Goal: Task Accomplishment & Management: Manage account settings

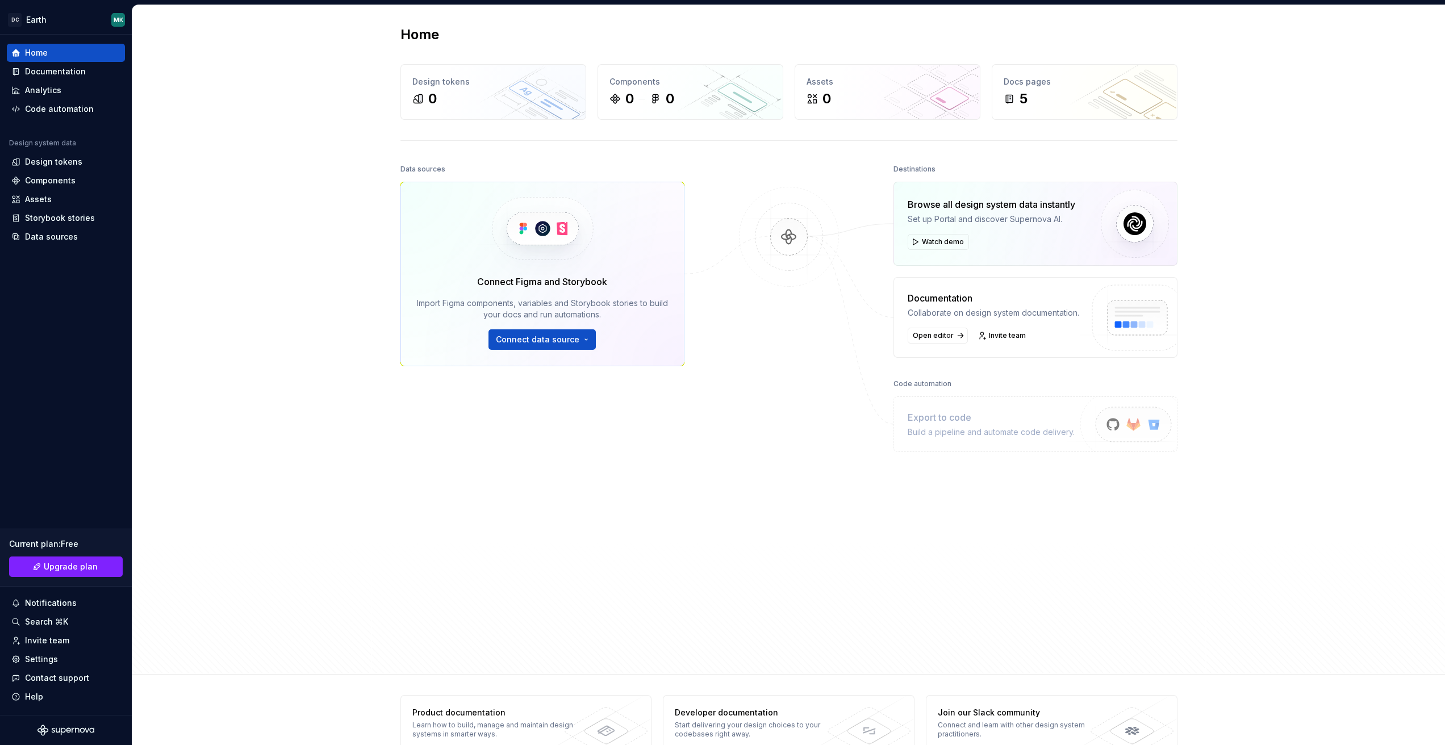
click at [319, 222] on div "Home Design tokens 0 Components 0 0 Assets 0 Docs pages 5 Data sources Connect …" at bounding box center [788, 340] width 1313 height 670
click at [38, 71] on div "Documentation" at bounding box center [55, 71] width 61 height 11
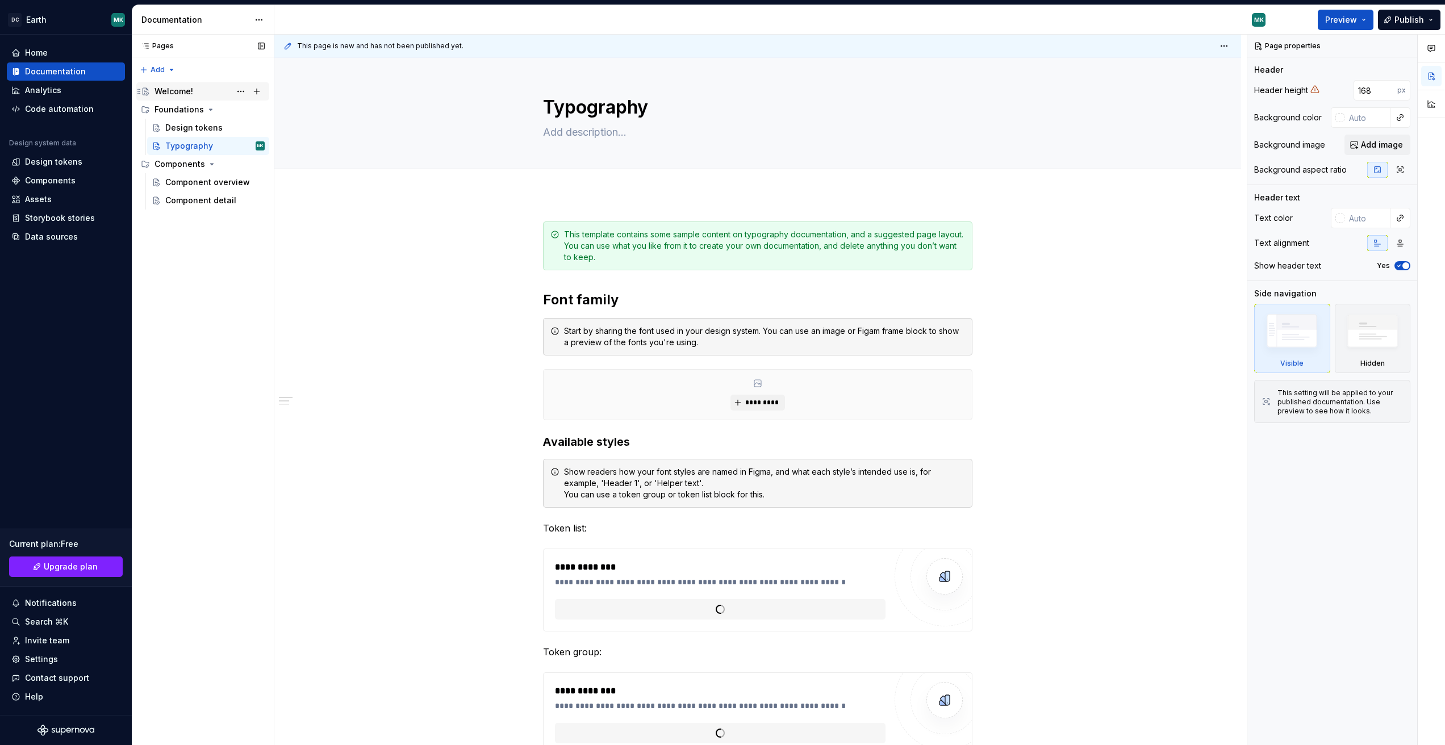
click at [166, 93] on div "Welcome!" at bounding box center [174, 91] width 39 height 11
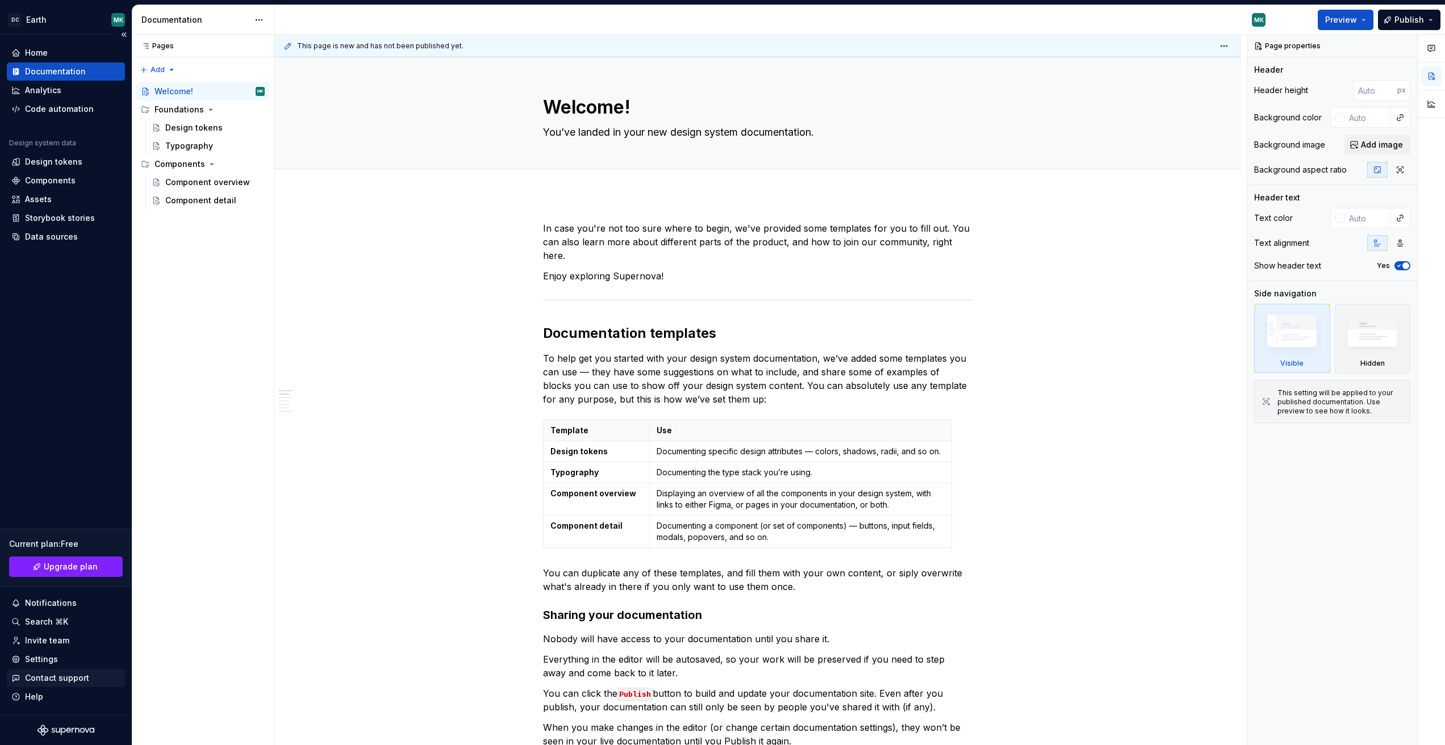
click at [45, 676] on div "Contact support" at bounding box center [57, 678] width 64 height 11
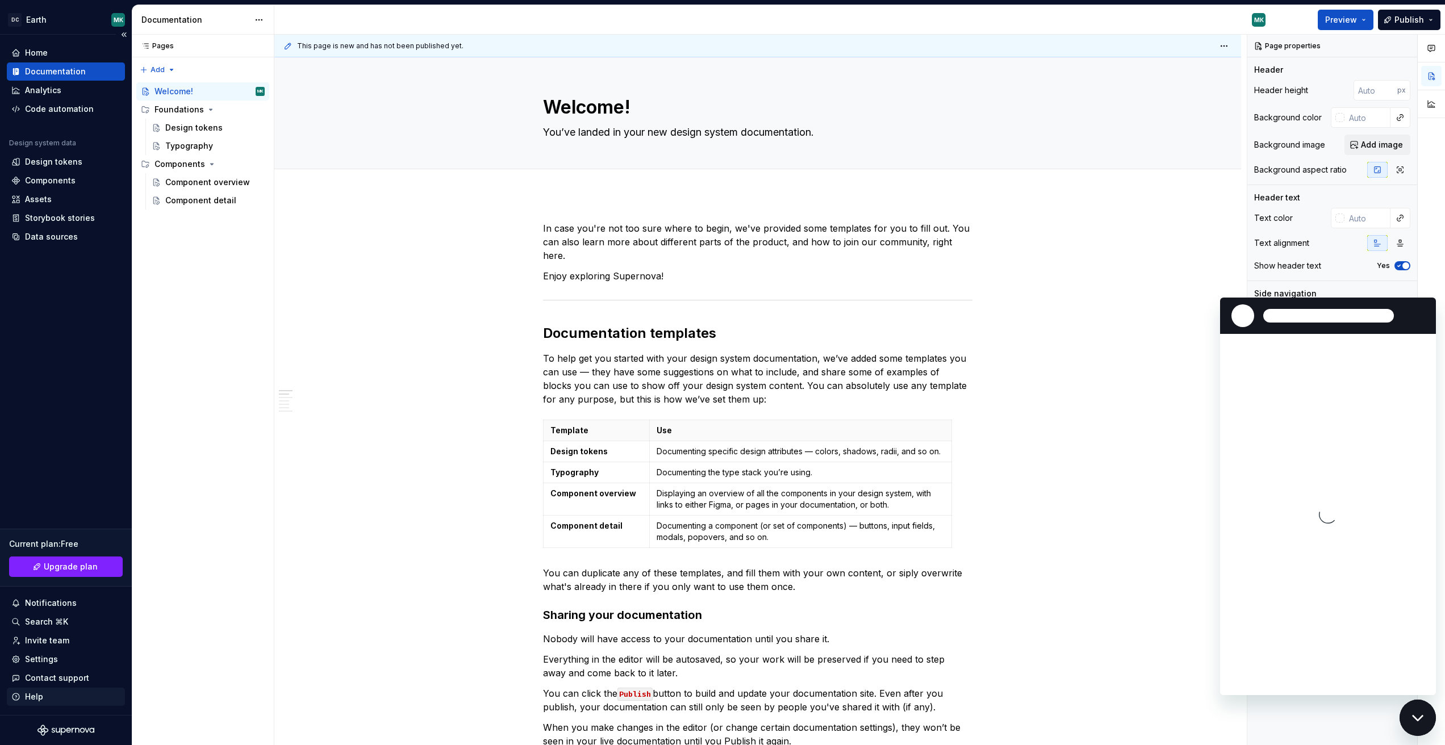
click at [36, 698] on div "Help" at bounding box center [34, 696] width 18 height 11
type textarea "*"
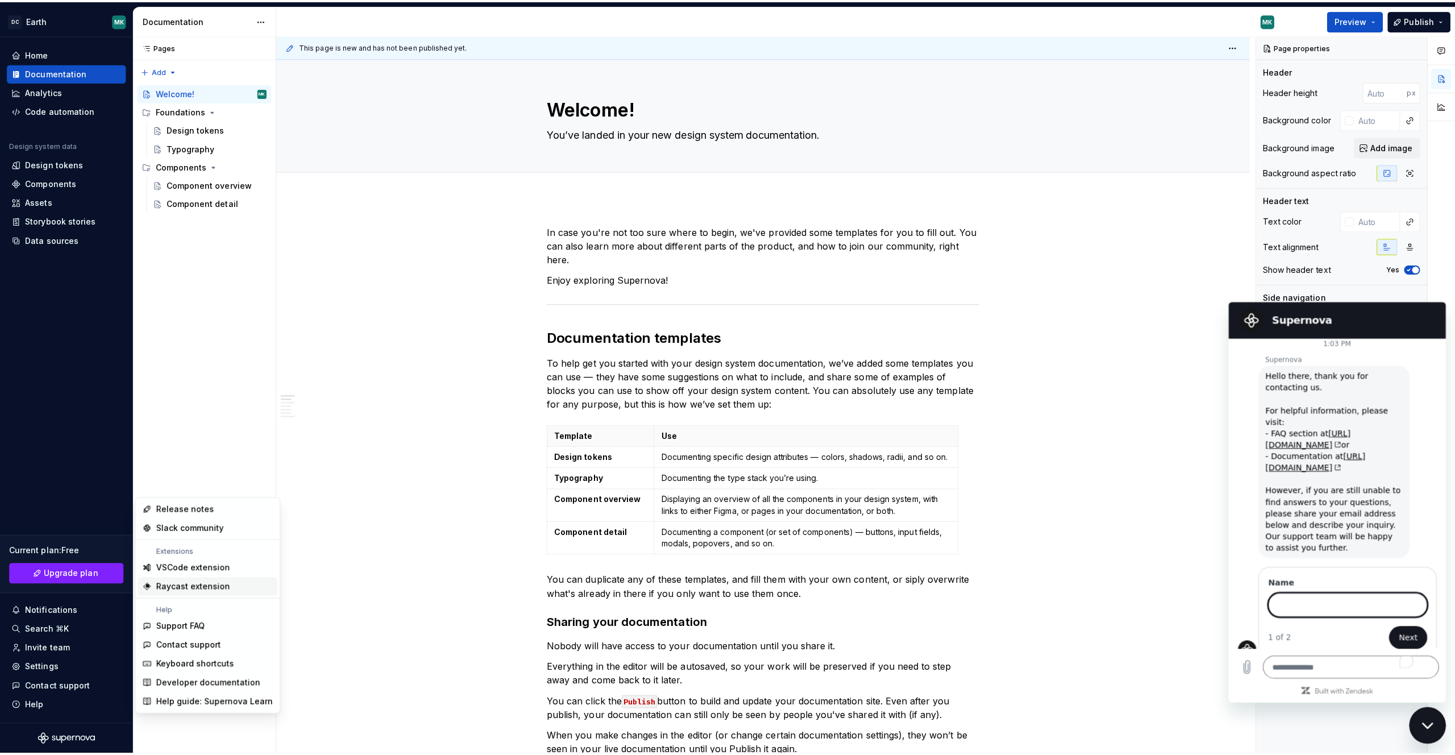
scroll to position [5, 0]
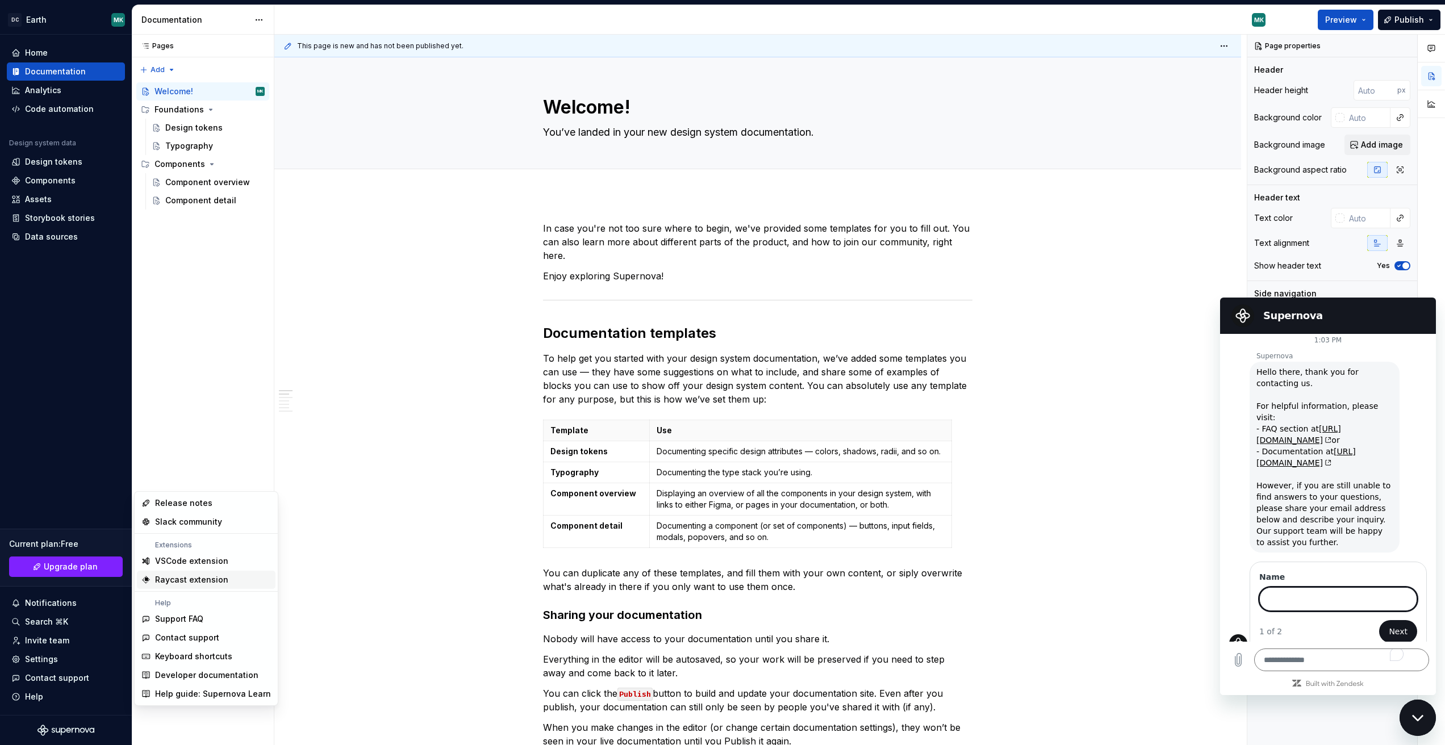
click at [1410, 707] on div "Close messaging window" at bounding box center [1418, 718] width 34 height 34
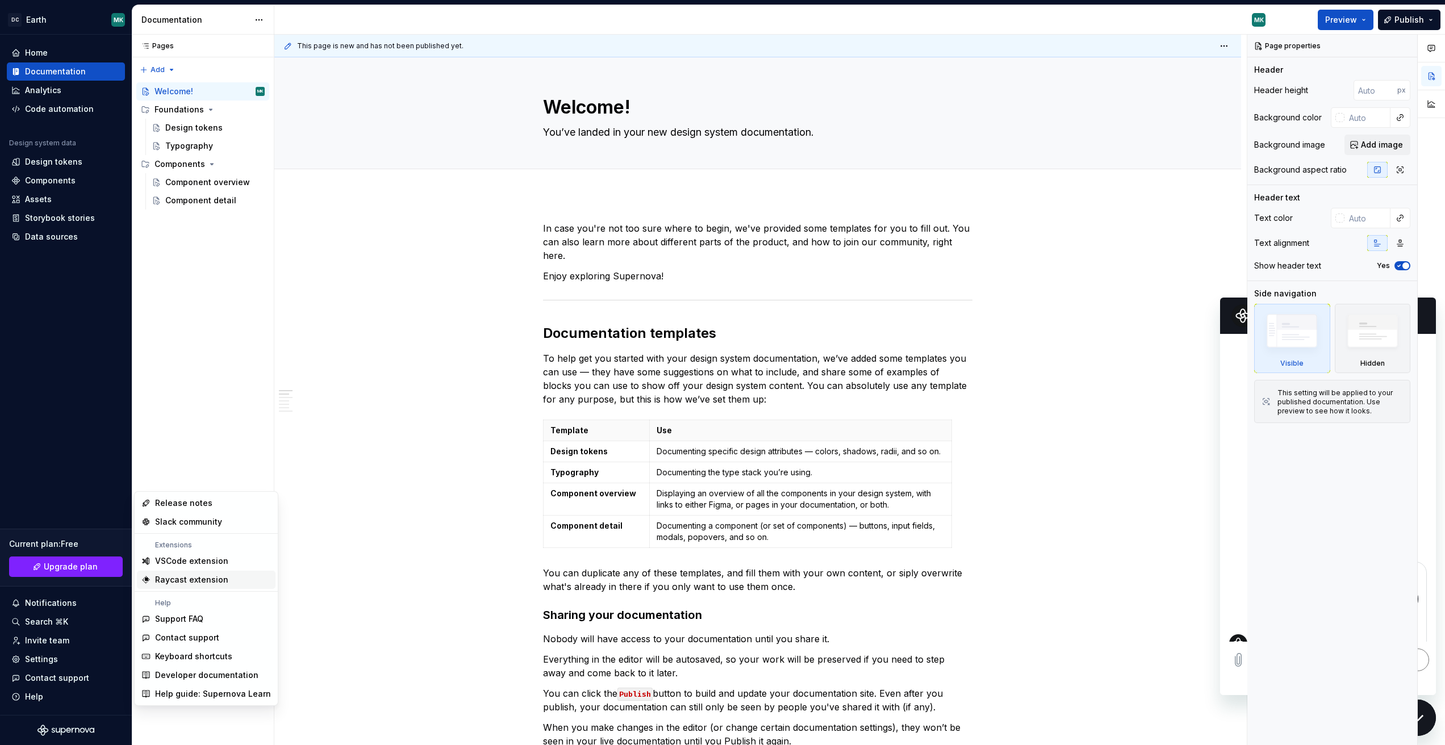
type textarea "*"
click at [208, 695] on div "Help guide: Supernova Learn" at bounding box center [213, 694] width 116 height 11
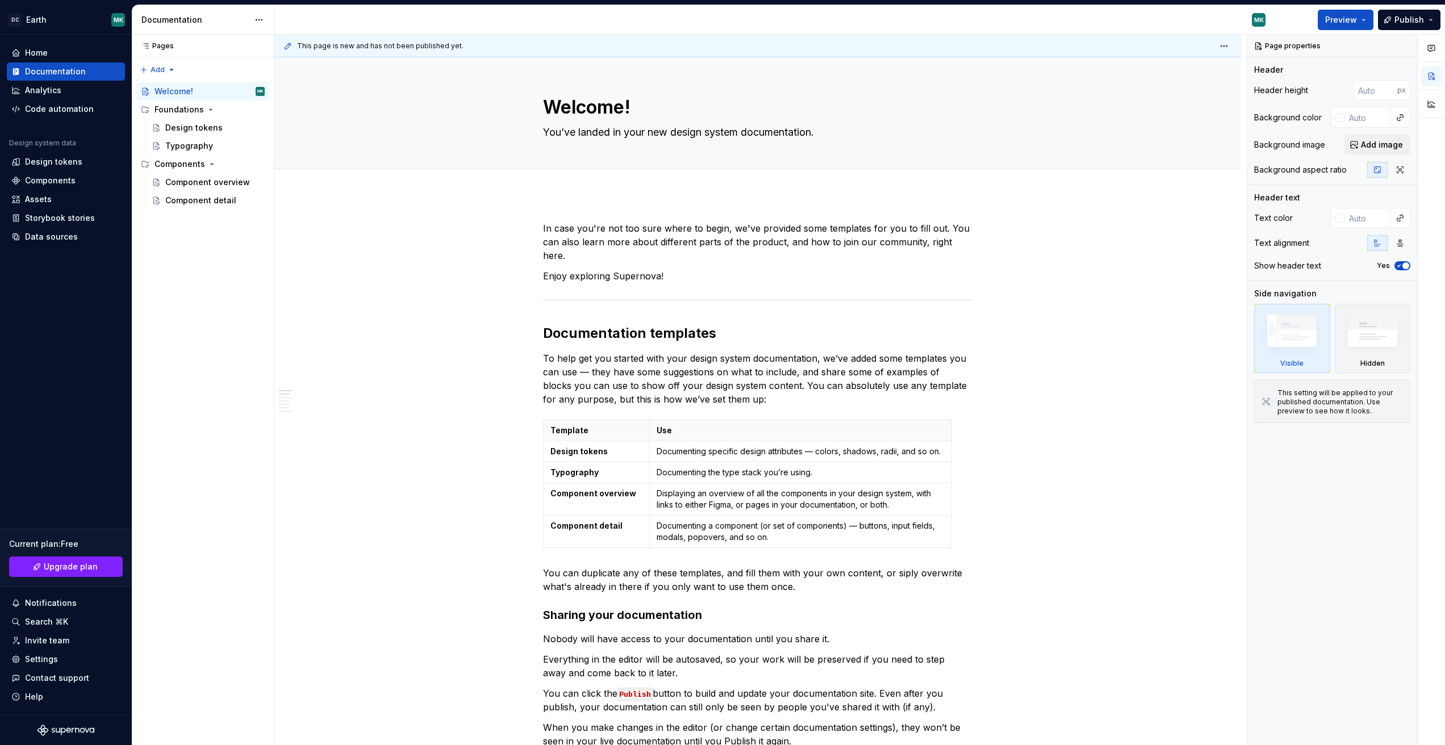
type textarea "*"
click at [41, 93] on div "Analytics" at bounding box center [43, 90] width 36 height 11
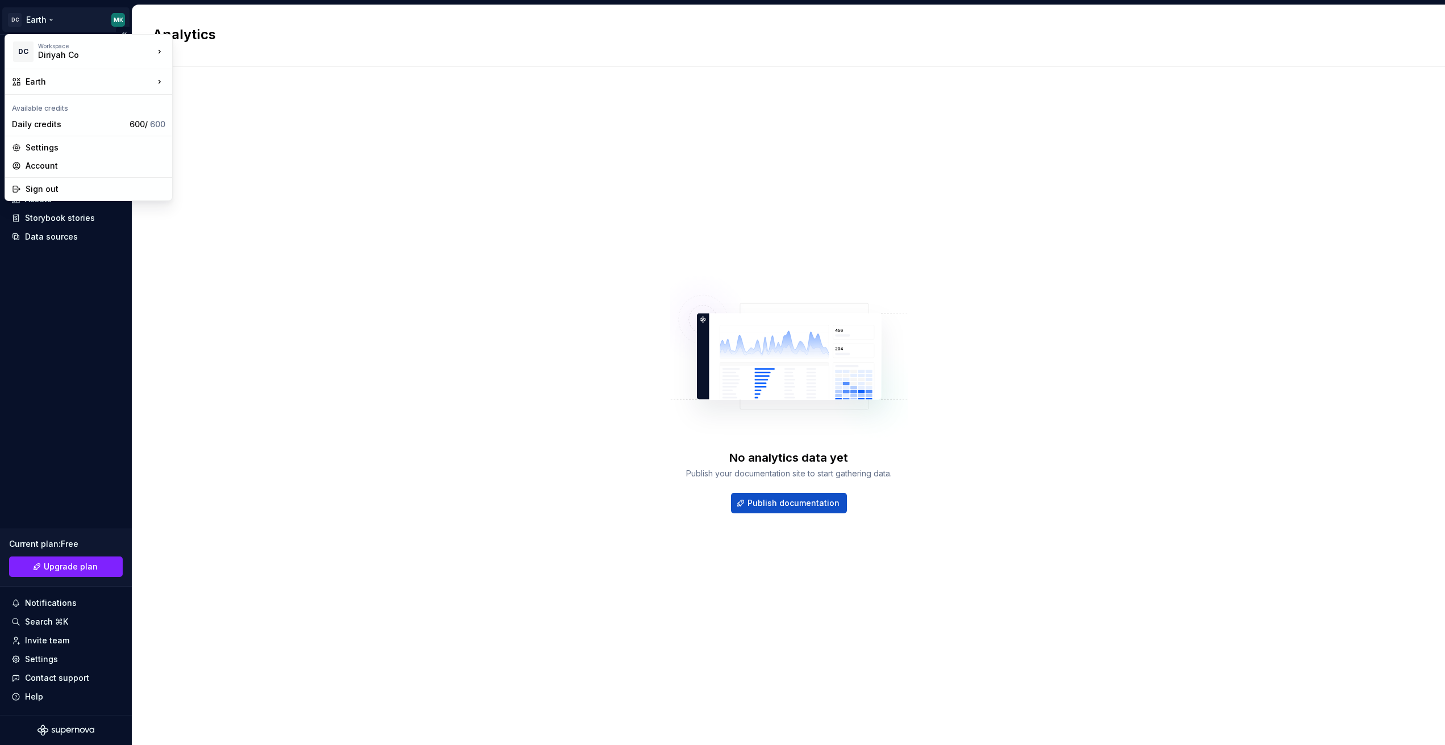
click at [39, 19] on html "DC Earth MK Home Documentation Analytics Code automation Design system data Des…" at bounding box center [722, 372] width 1445 height 745
click at [61, 56] on div "Diriyah Co" at bounding box center [86, 54] width 97 height 11
click at [190, 49] on div "Diriyah Co" at bounding box center [221, 49] width 97 height 18
click at [34, 19] on html "DC Earth MK Home Documentation Analytics Code automation Design system data Des…" at bounding box center [722, 372] width 1445 height 745
drag, startPoint x: 136, startPoint y: 86, endPoint x: 229, endPoint y: 109, distance: 95.4
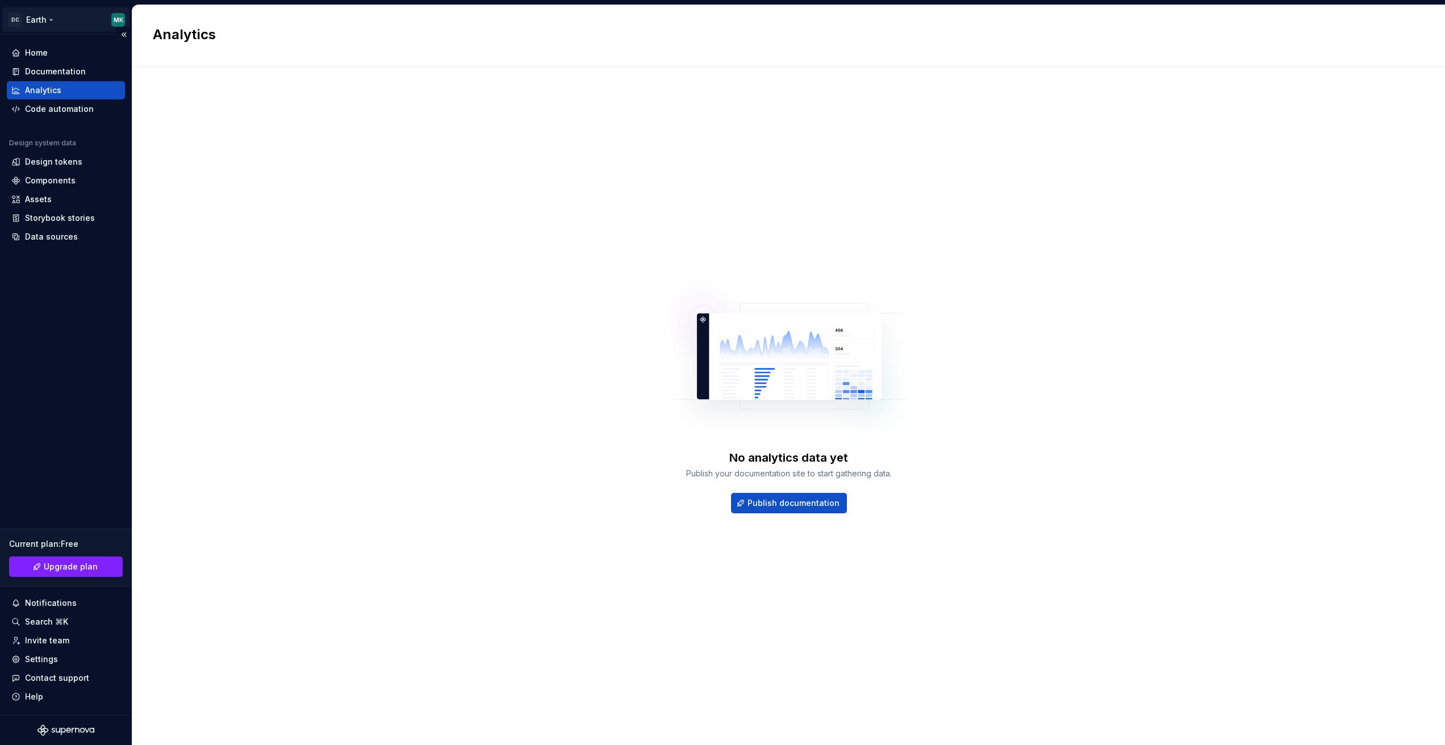
click at [26, 14] on html "DC Earth MK Home Documentation Analytics Code automation Design system data Des…" at bounding box center [722, 372] width 1445 height 745
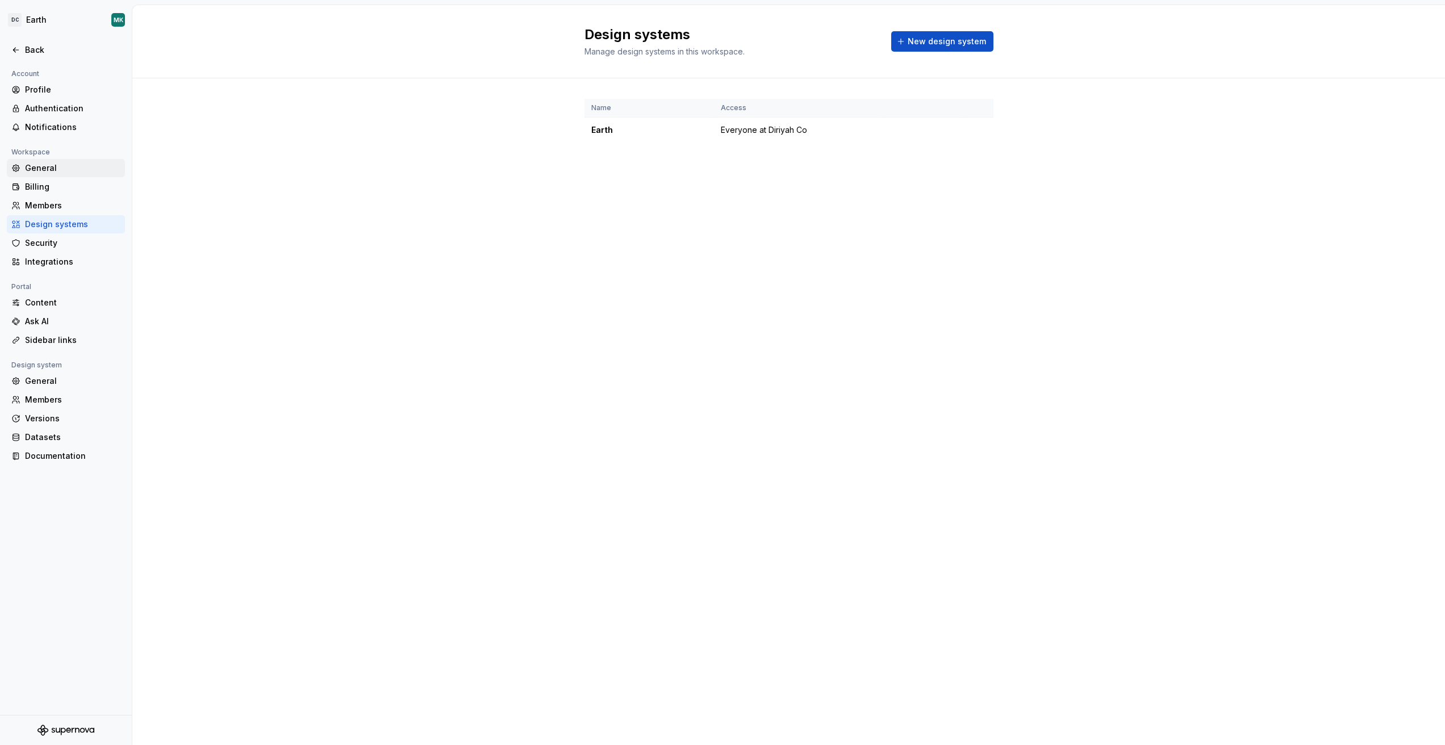
click at [41, 168] on div "General" at bounding box center [72, 168] width 95 height 11
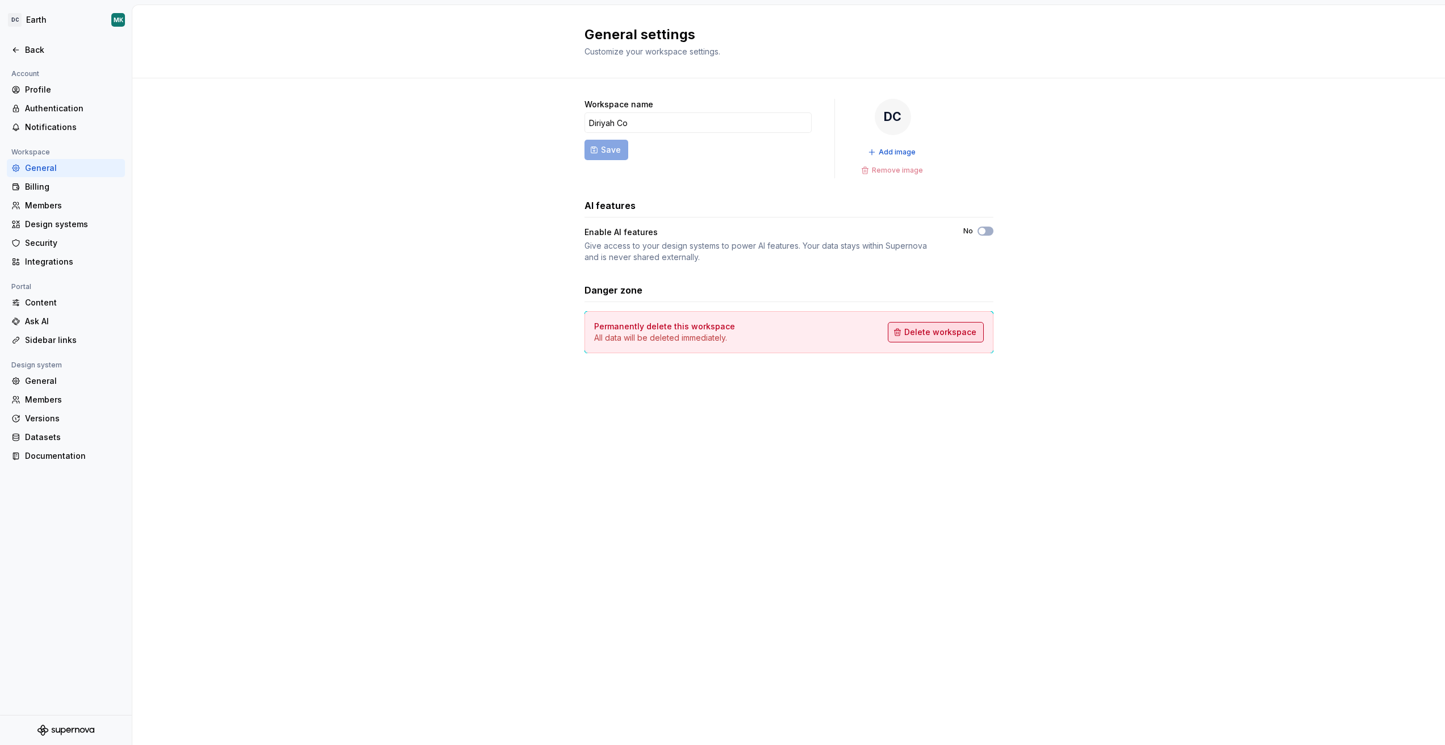
click at [953, 333] on span "Delete workspace" at bounding box center [941, 332] width 72 height 11
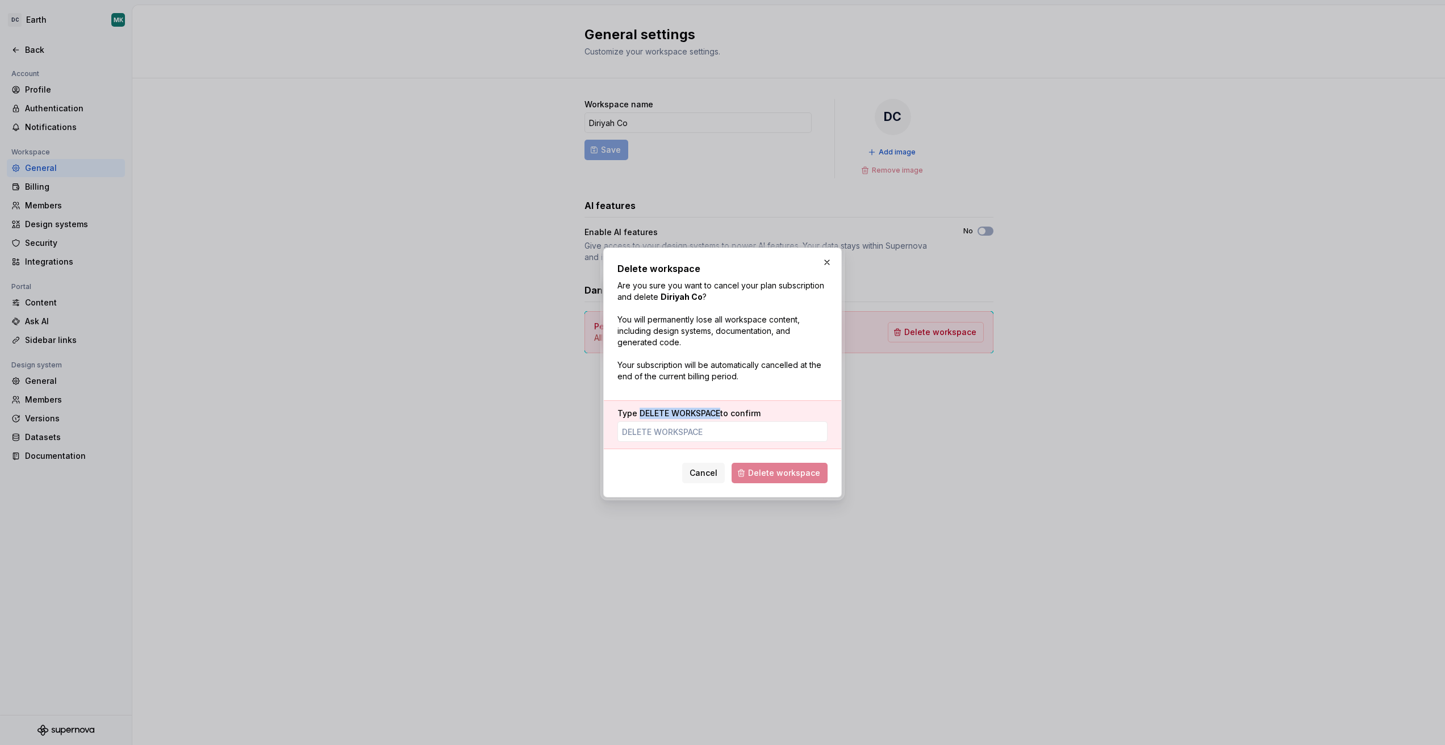
drag, startPoint x: 639, startPoint y: 411, endPoint x: 720, endPoint y: 414, distance: 81.3
click at [720, 414] on label "Type DELETE WORKSPACE to confirm" at bounding box center [689, 413] width 143 height 11
copy span "DELETE WORKSPACE"
click at [698, 426] on input "Type DELETE WORKSPACE to confirm" at bounding box center [723, 432] width 210 height 20
paste input "DELETE WORKSPACE"
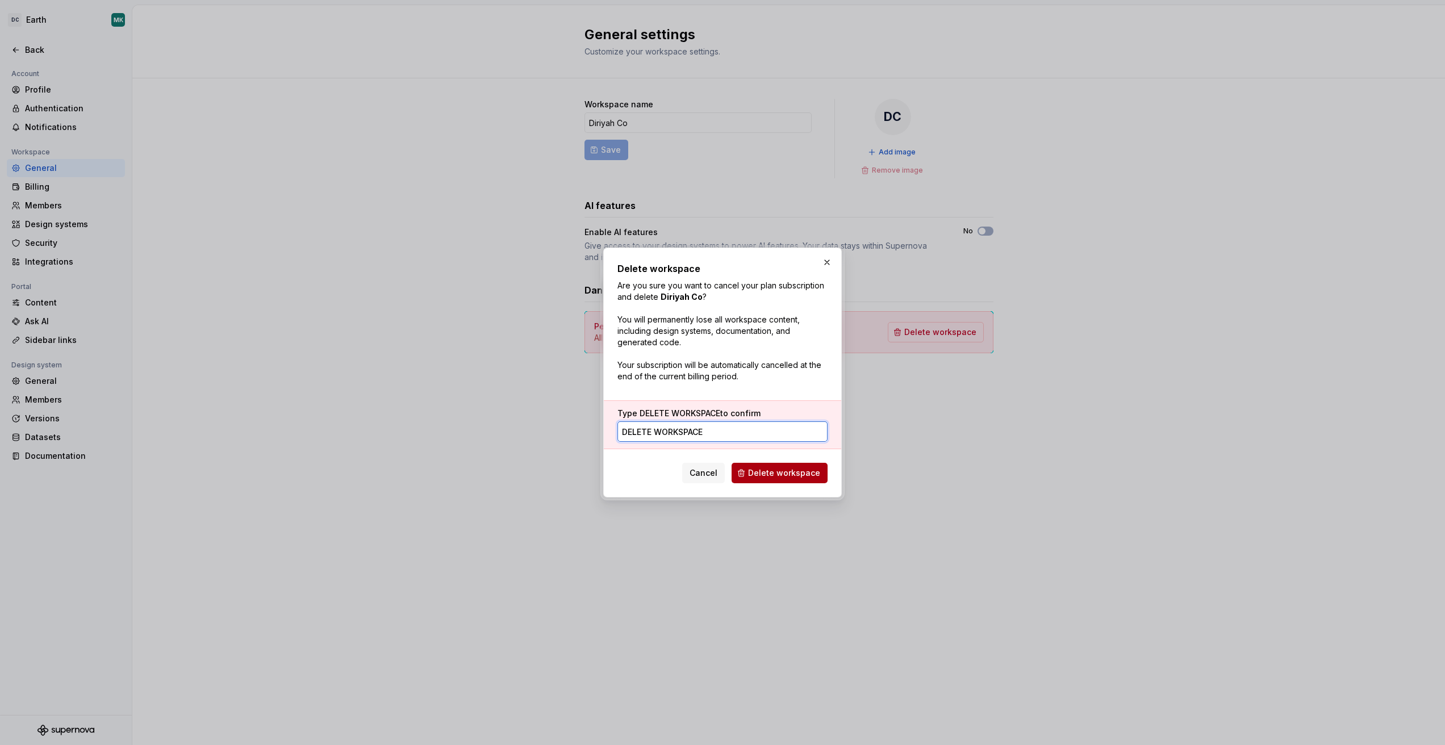
type input "DELETE WORKSPACE"
click at [780, 472] on span "Delete workspace" at bounding box center [784, 473] width 72 height 11
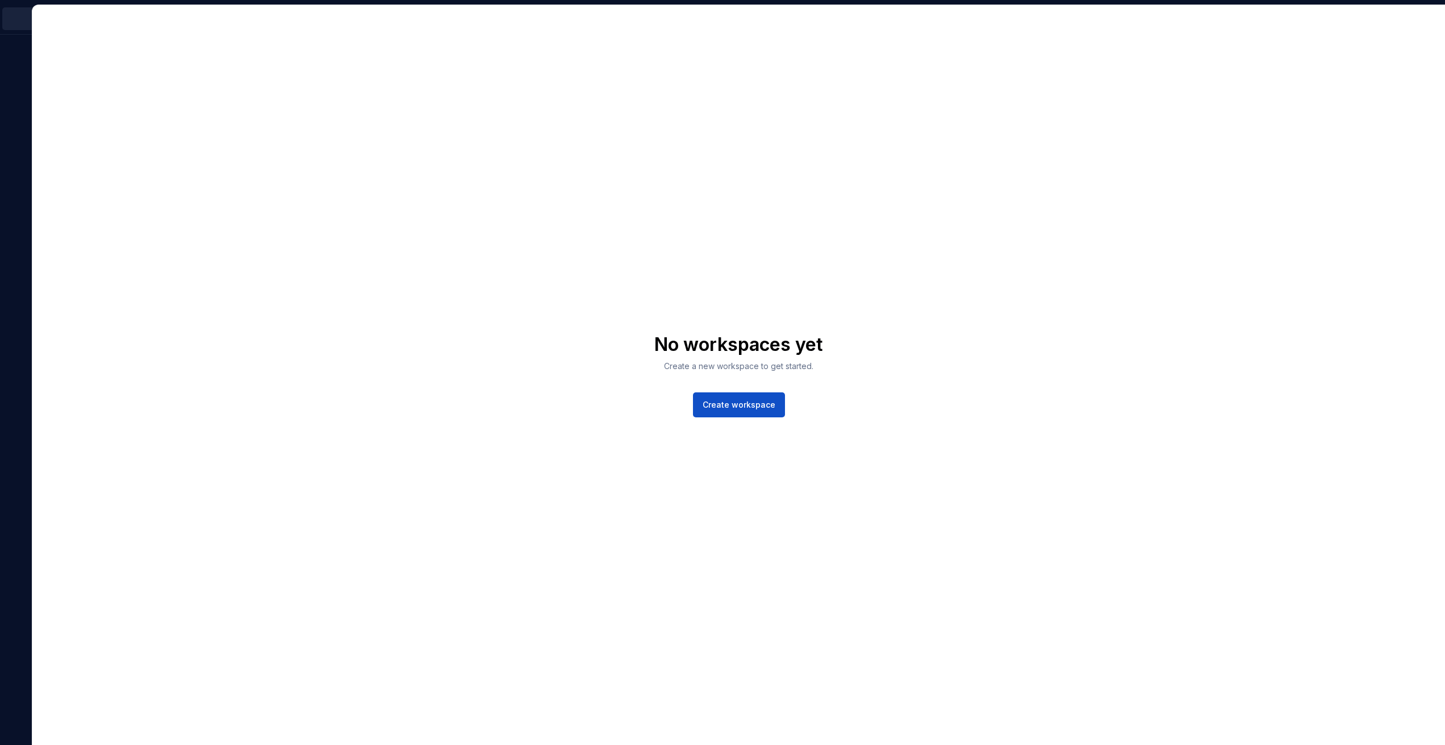
click at [673, 126] on div "No workspaces yet Create a new workspace to get started. Create workspace" at bounding box center [738, 375] width 1413 height 740
